Goal: Task Accomplishment & Management: Manage account settings

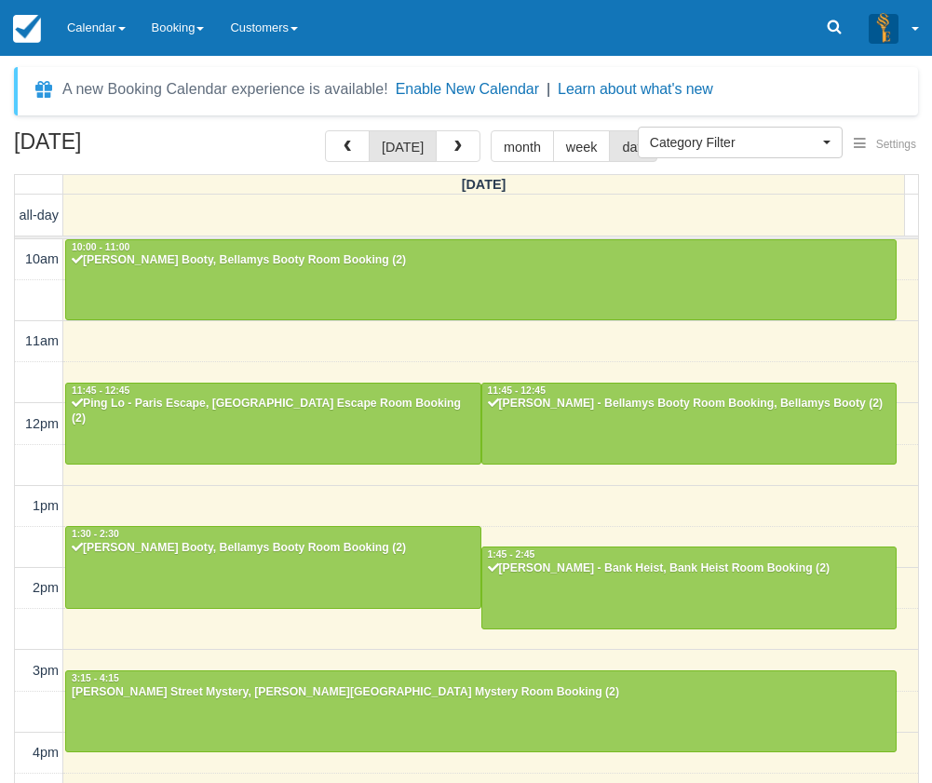
select select
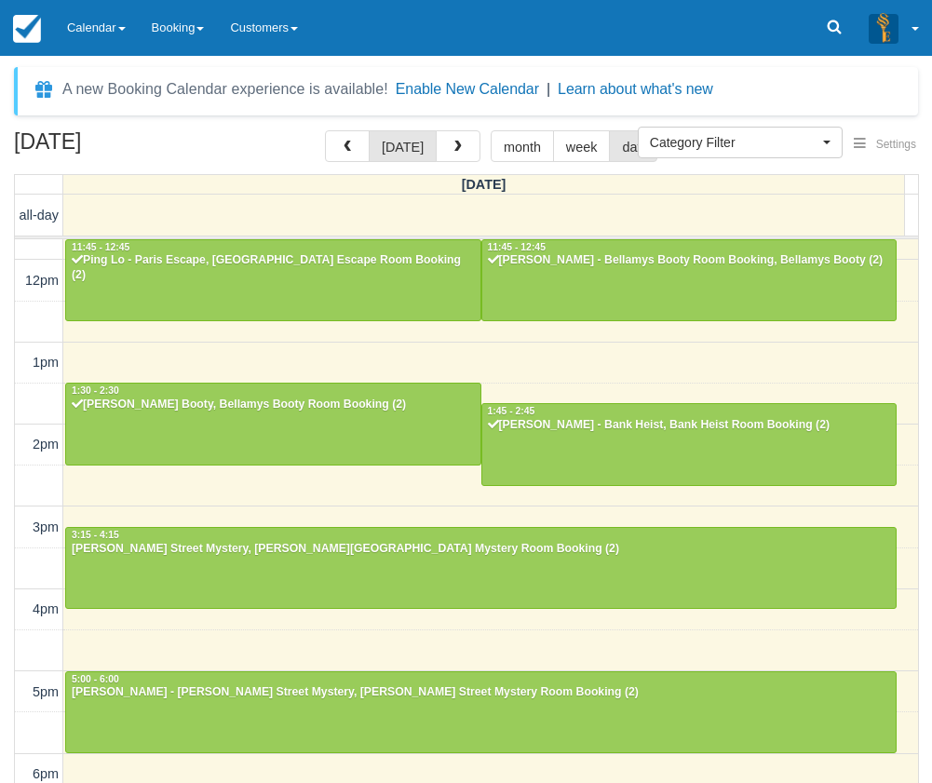
scroll to position [429, 0]
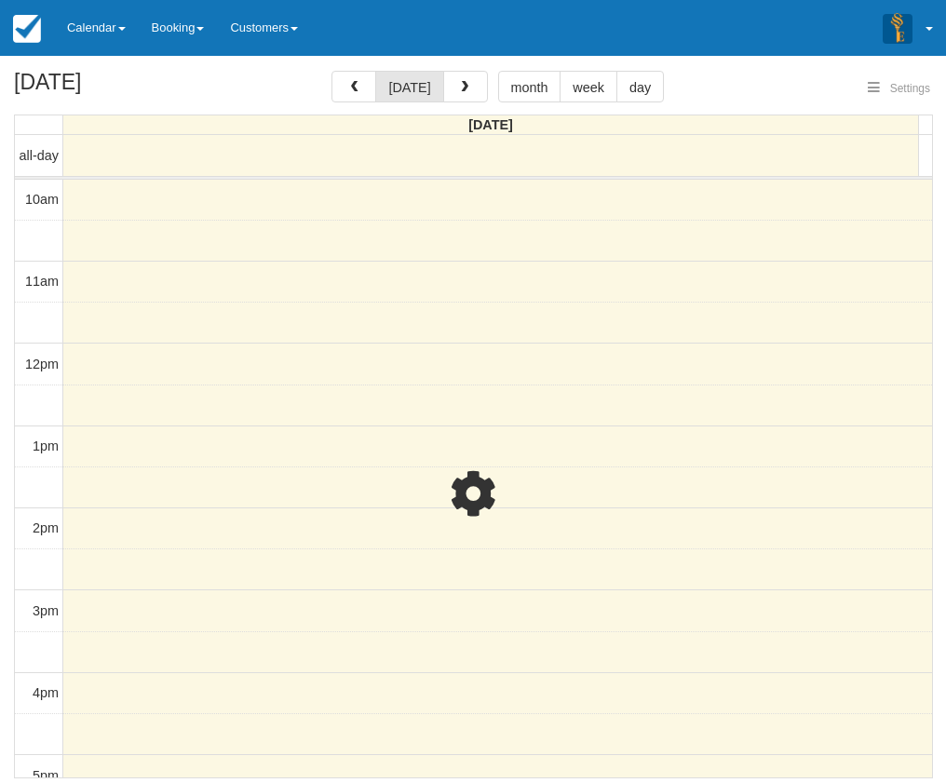
select select
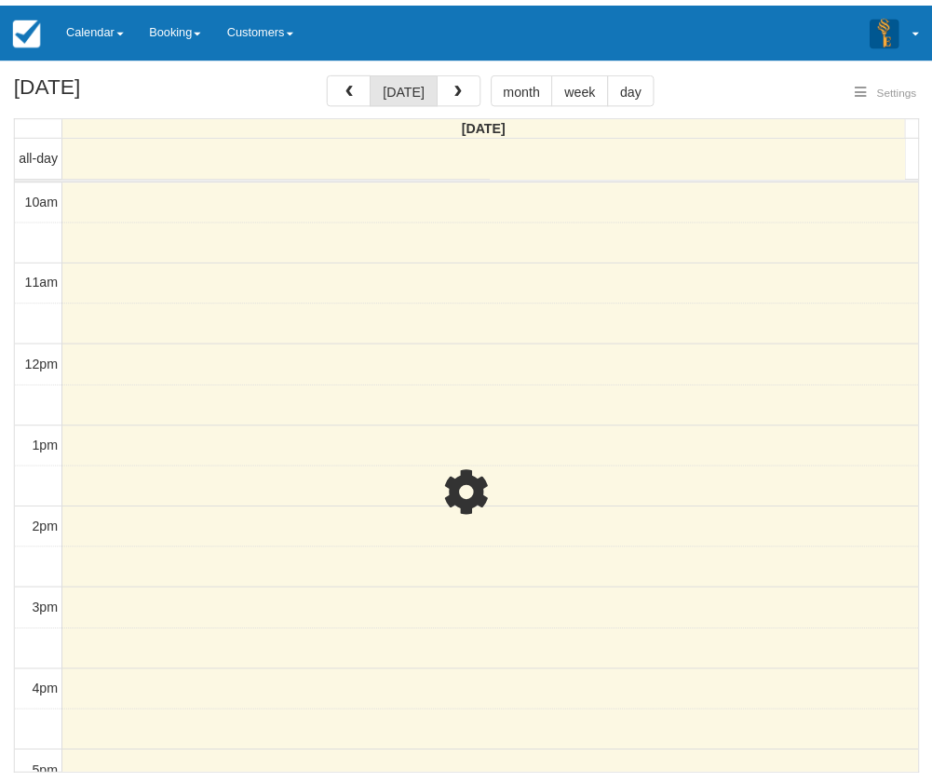
scroll to position [430, 0]
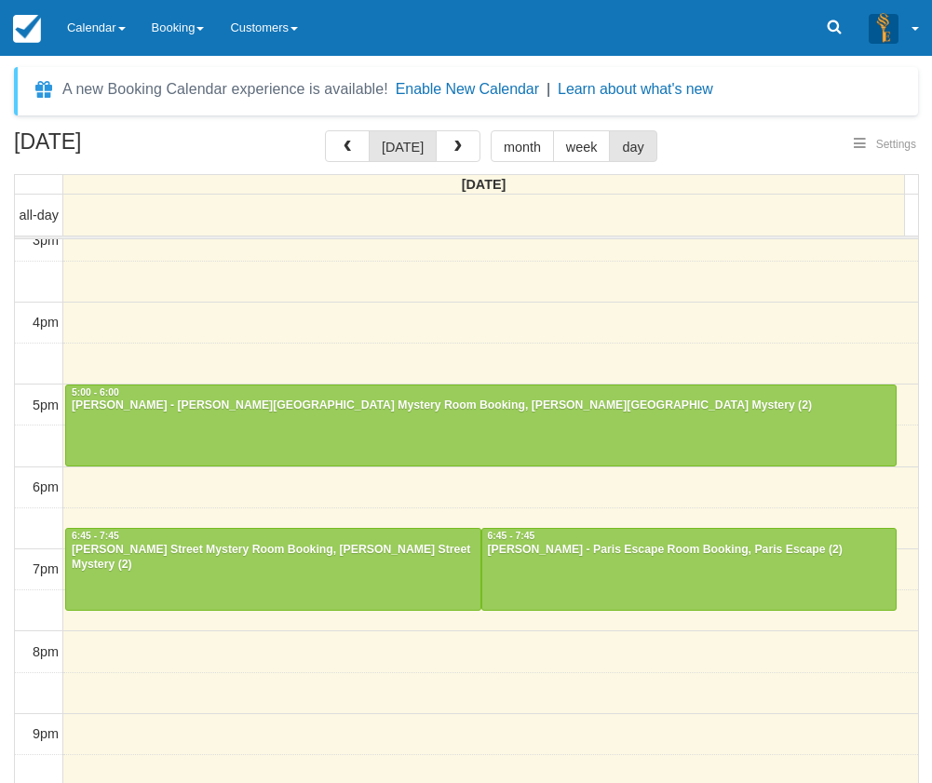
select select
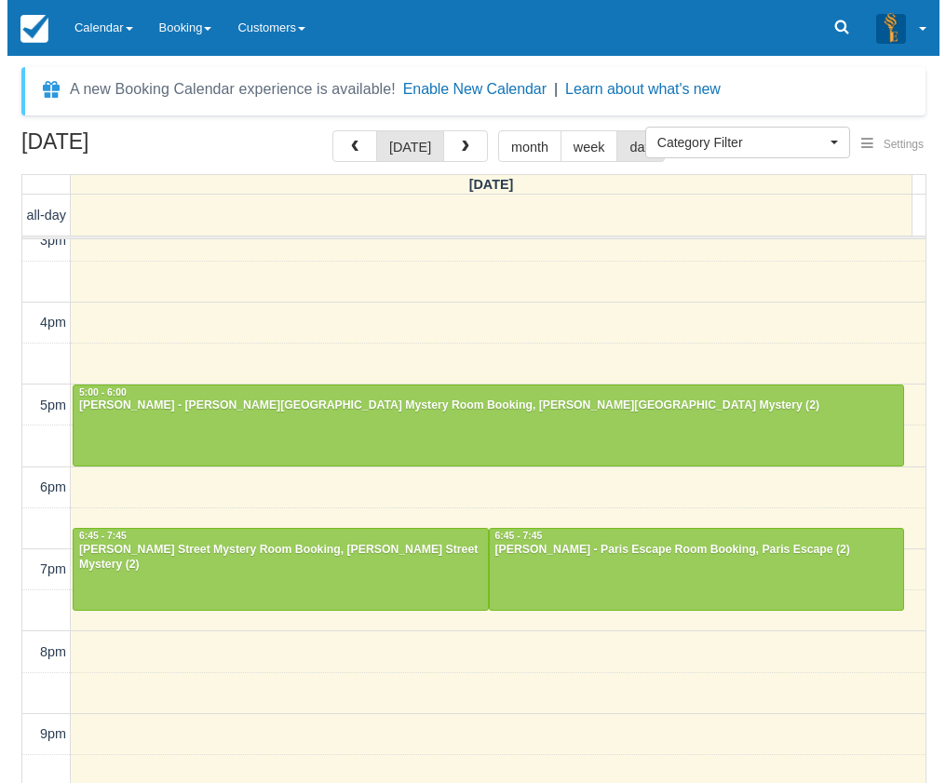
scroll to position [429, 0]
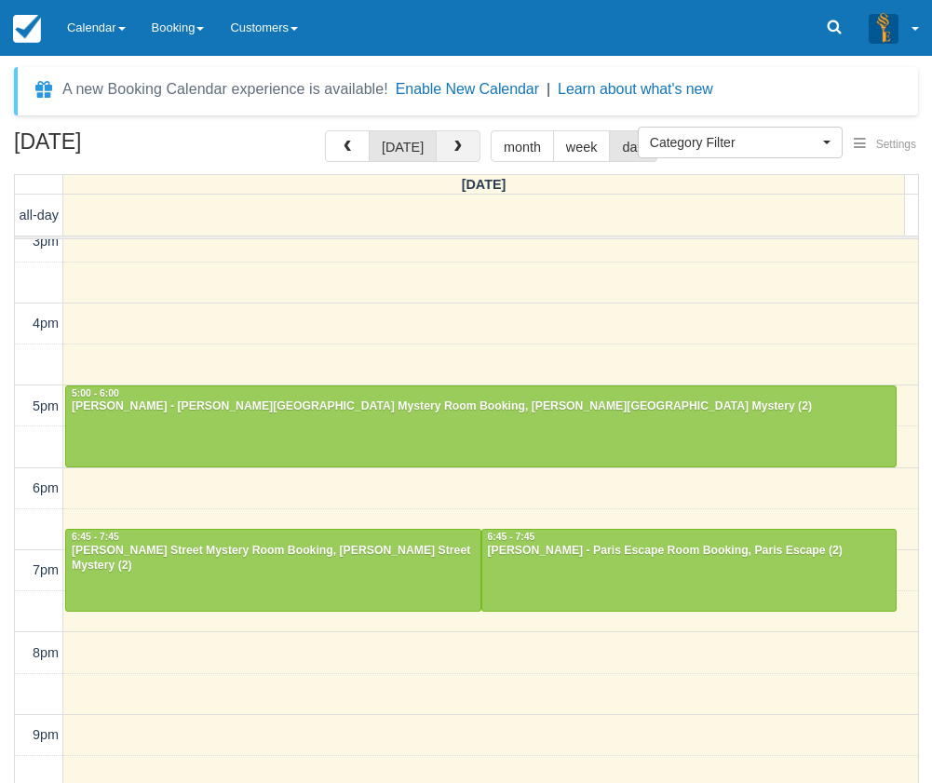
click at [445, 156] on button "button" at bounding box center [458, 146] width 45 height 32
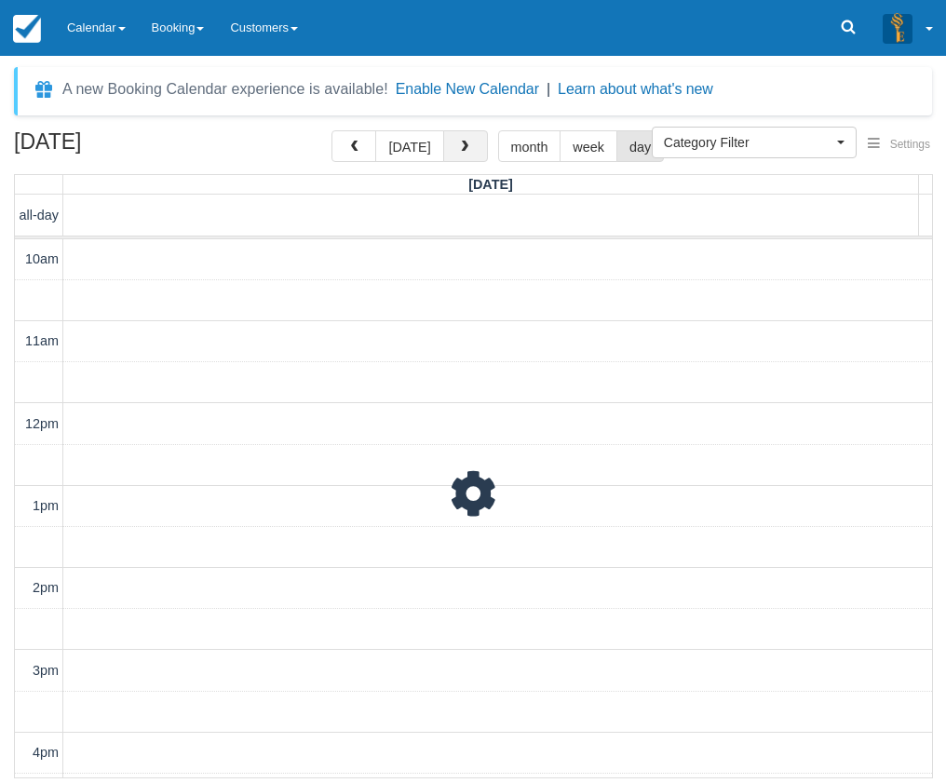
scroll to position [490, 0]
click at [424, 152] on button "[DATE]" at bounding box center [409, 146] width 68 height 32
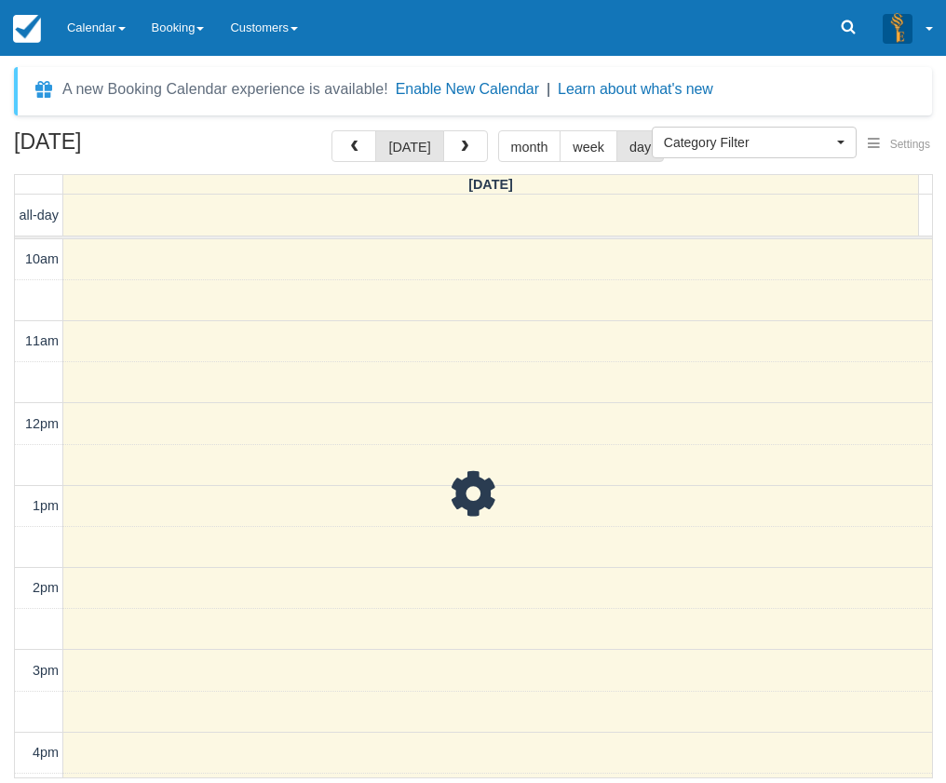
scroll to position [490, 0]
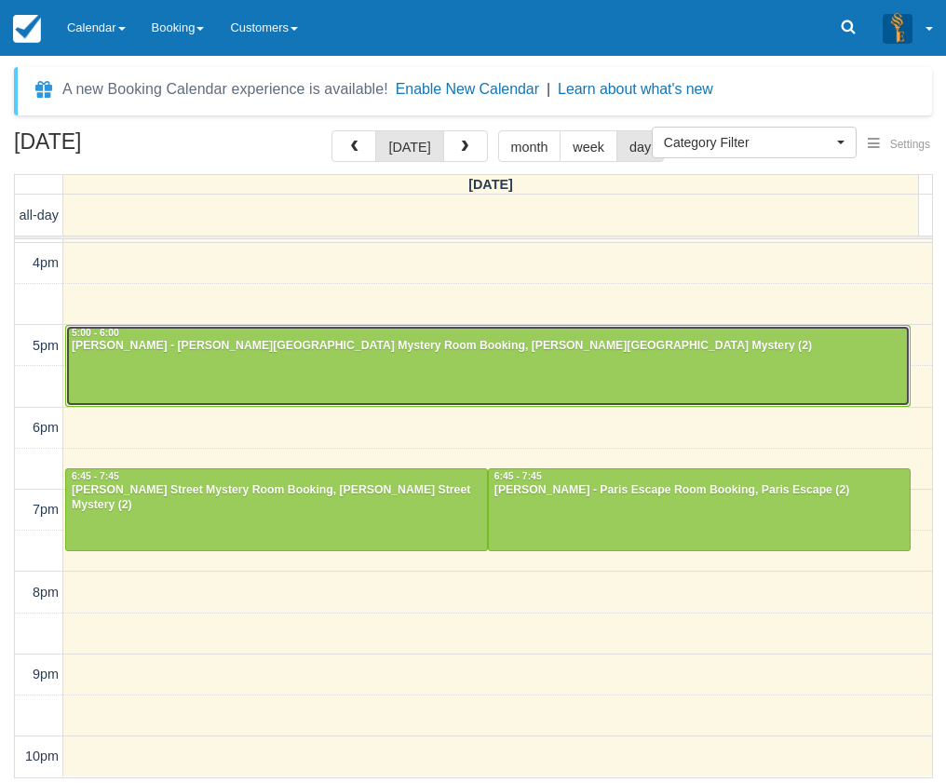
click at [304, 394] on div at bounding box center [487, 366] width 843 height 80
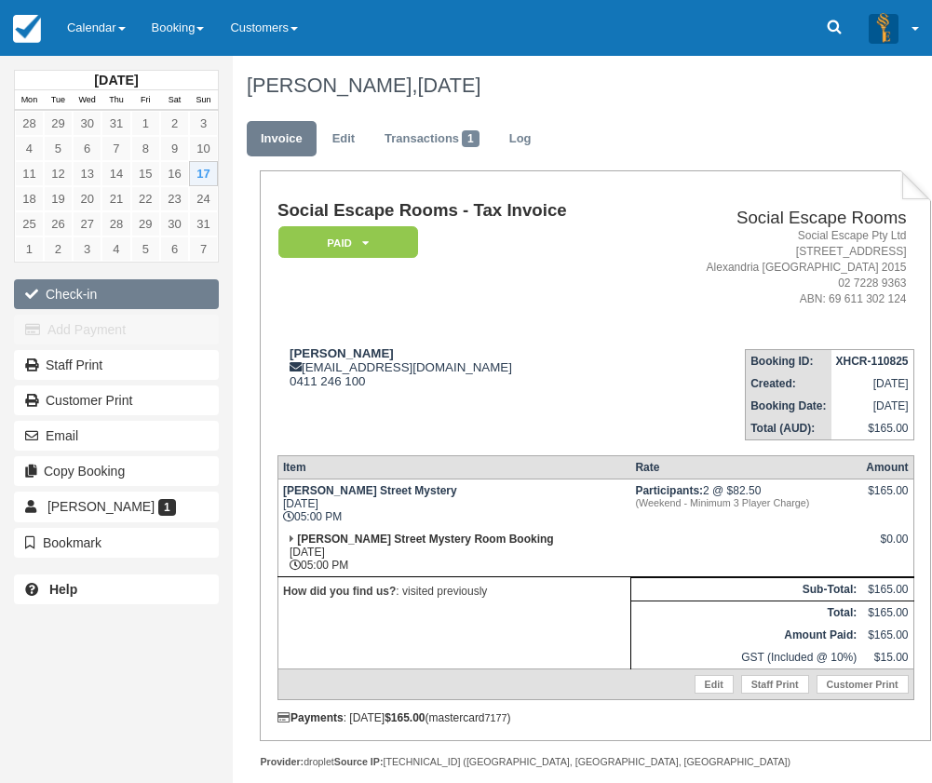
click at [96, 297] on button "Check-in" at bounding box center [116, 294] width 205 height 30
